Goal: Book appointment/travel/reservation

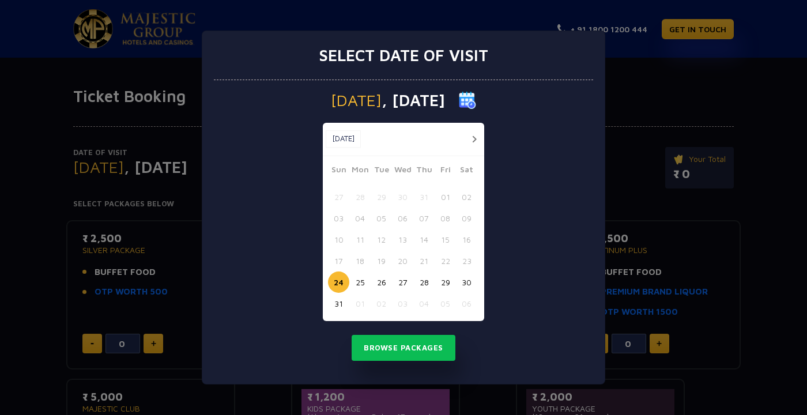
click at [330, 287] on button "24" at bounding box center [338, 282] width 21 height 21
click at [337, 283] on button "24" at bounding box center [338, 282] width 21 height 21
click at [393, 343] on button "Browse Packages" at bounding box center [404, 348] width 104 height 27
